Goal: Information Seeking & Learning: Learn about a topic

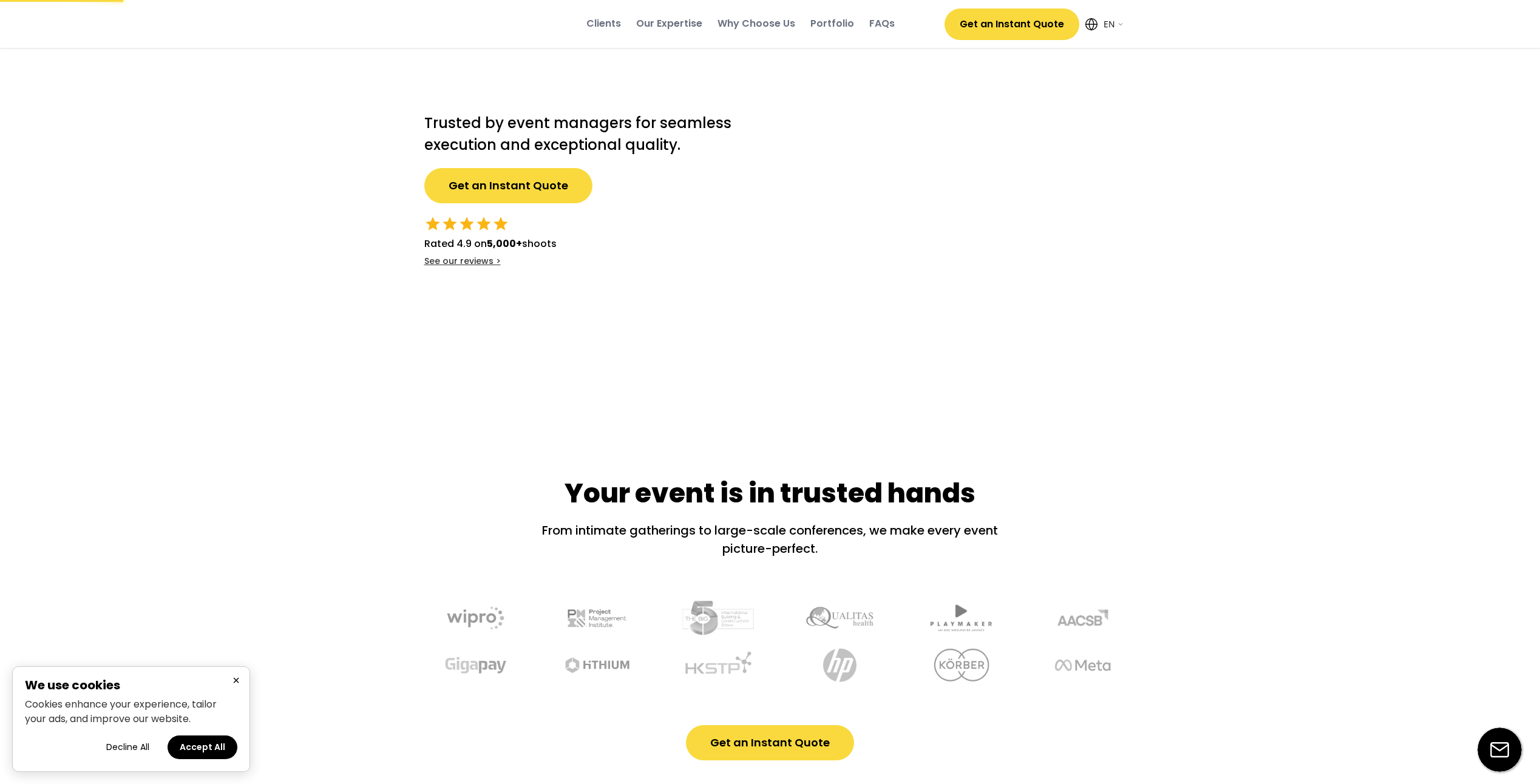
select select ""en""
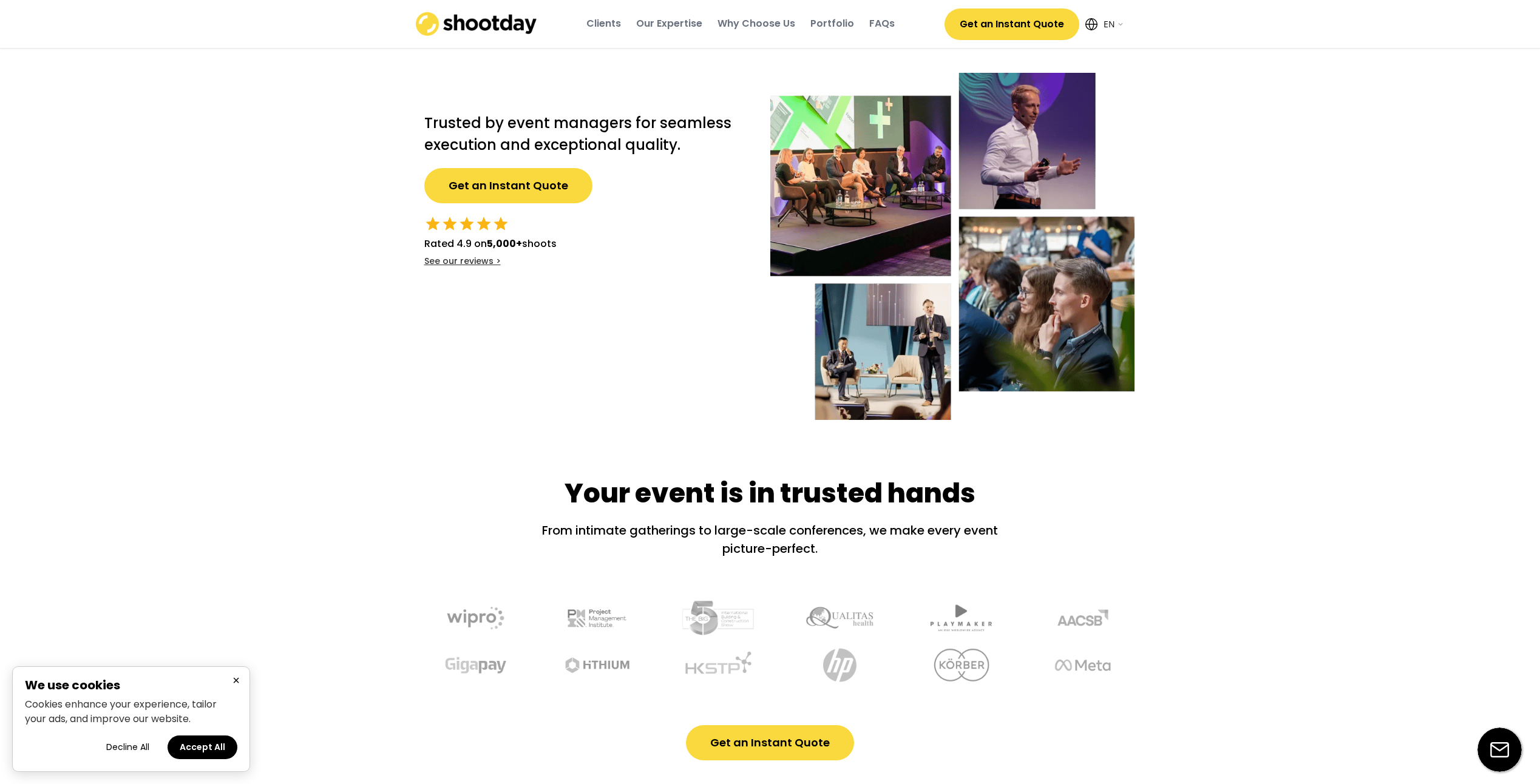
click at [200, 750] on button "Accept All" at bounding box center [202, 747] width 70 height 24
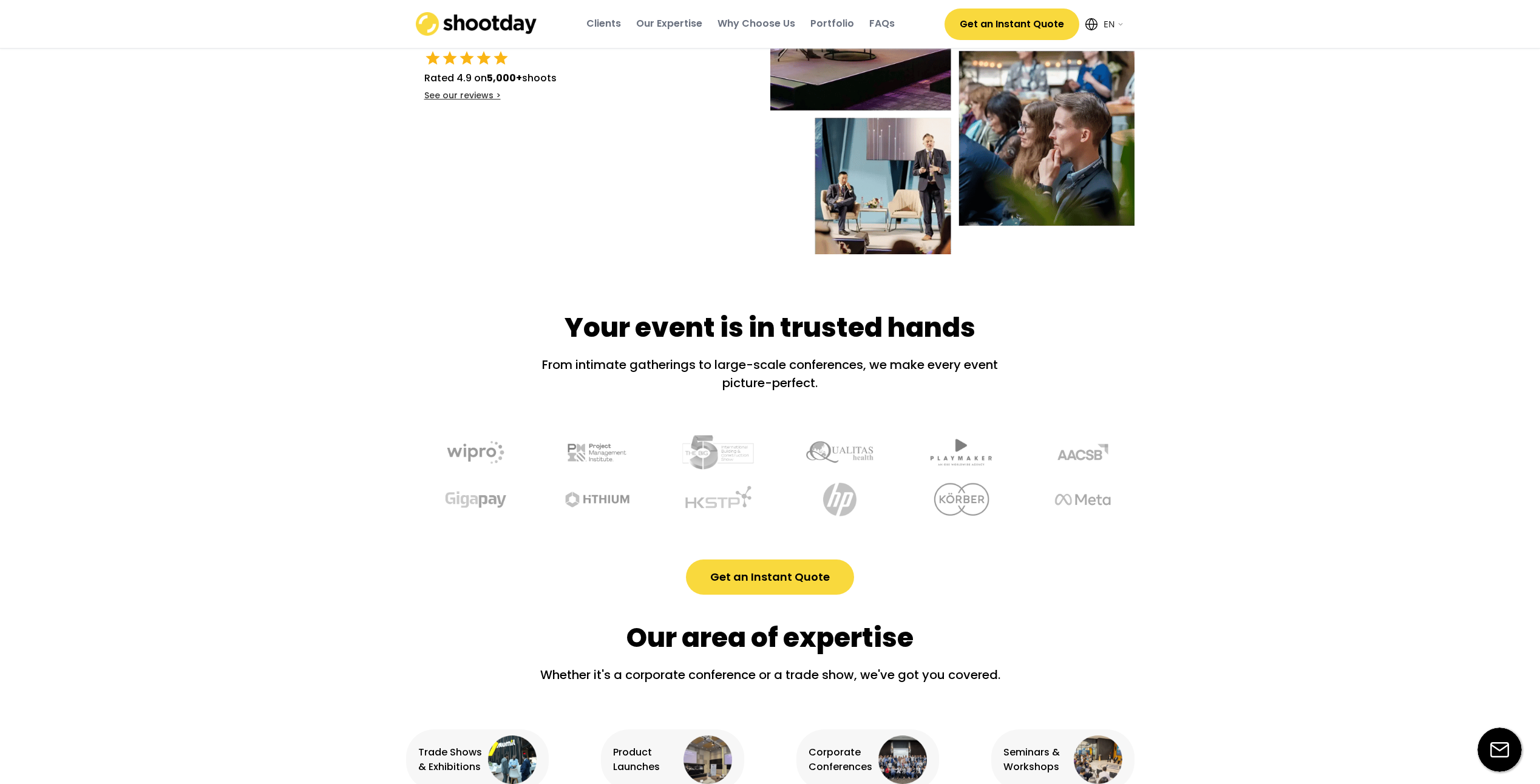
scroll to position [182, 0]
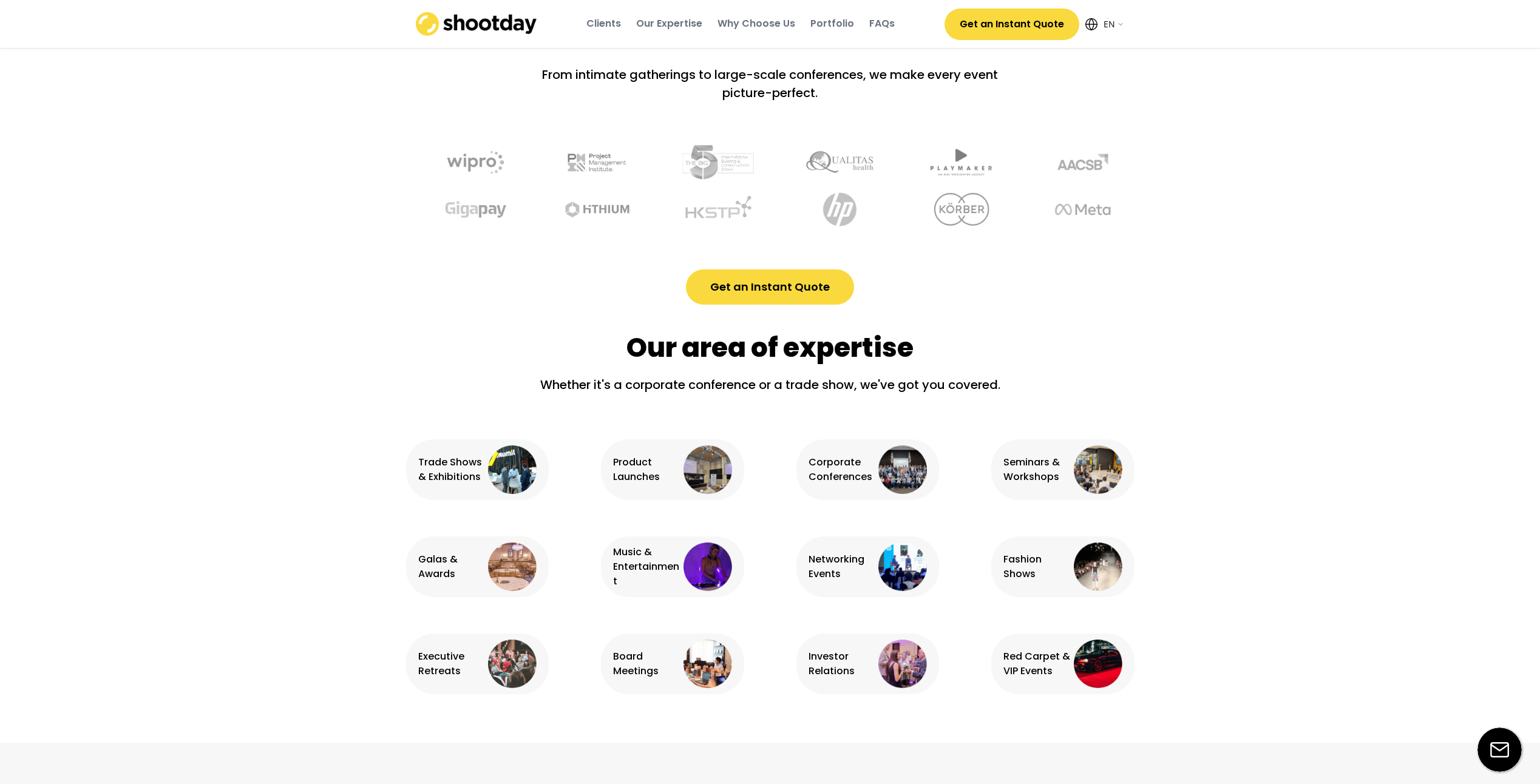
scroll to position [546, 0]
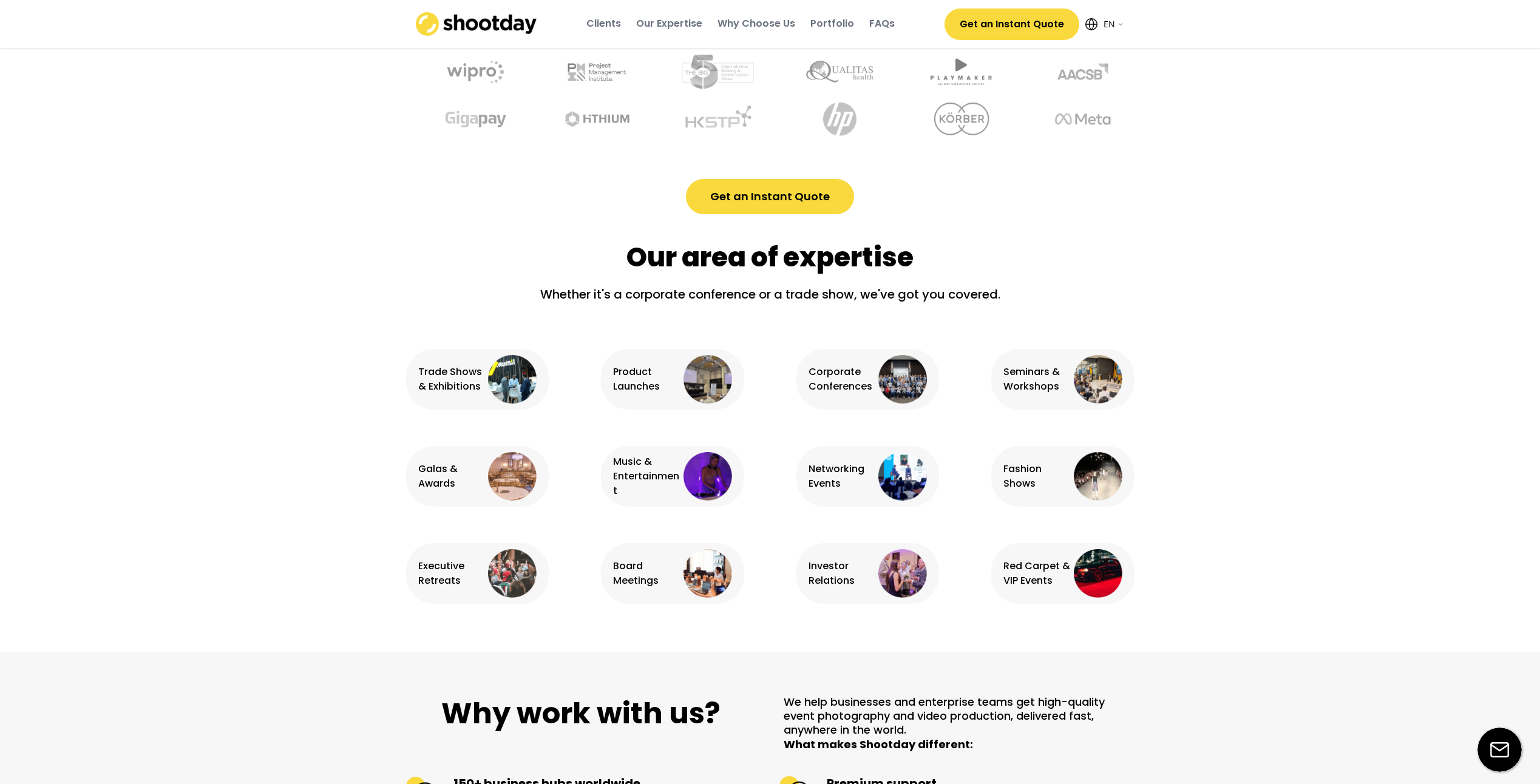
click at [499, 383] on img at bounding box center [512, 380] width 49 height 49
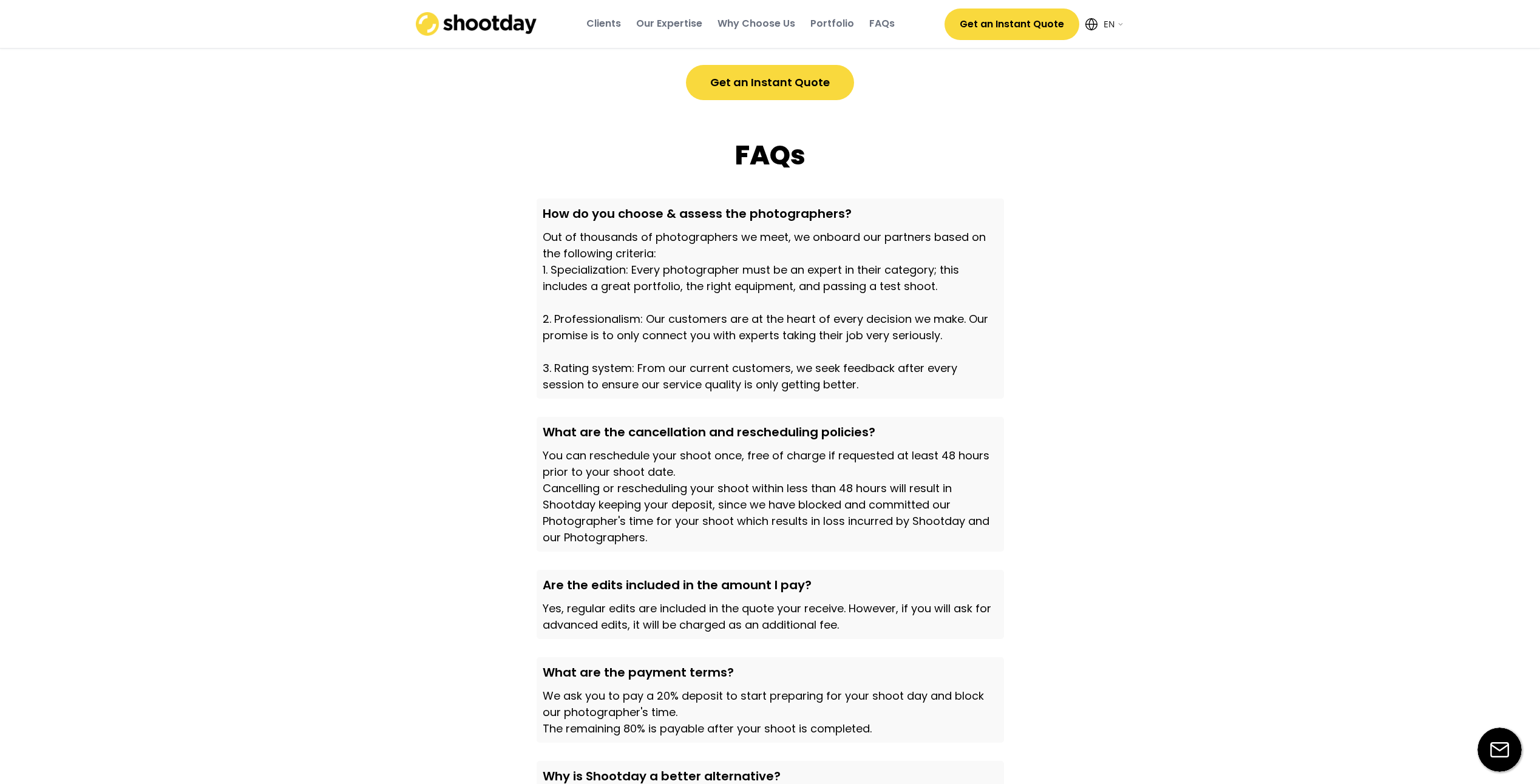
scroll to position [3458, 0]
